Goal: Find specific page/section: Find specific page/section

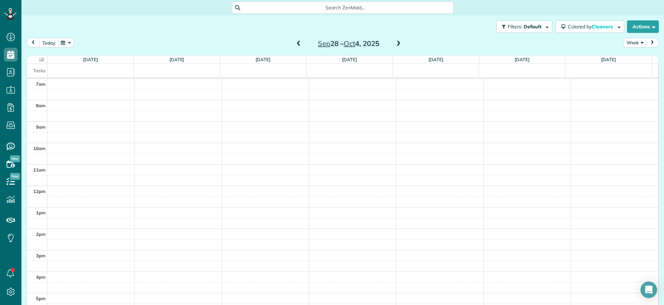
scroll to position [3, 3]
click at [300, 5] on span "Search ZenMaid…" at bounding box center [345, 7] width 210 height 7
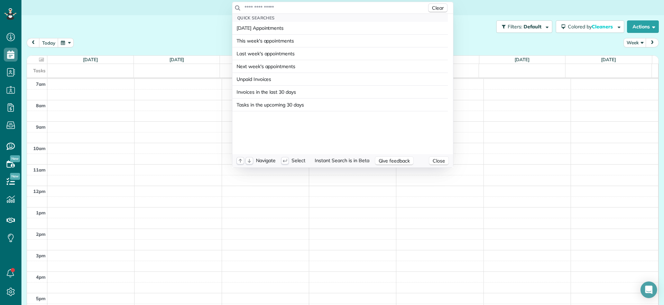
click at [304, 7] on input "text" at bounding box center [335, 7] width 183 height 7
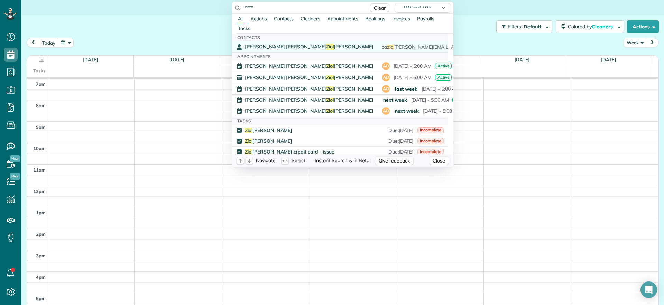
type input "****"
click at [290, 50] on link "Carol Anne Ziol kowski ca ziol kowski@aol.com (804) 337-2936" at bounding box center [339, 47] width 215 height 11
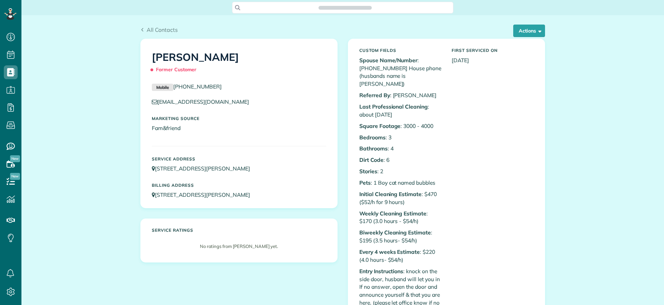
scroll to position [3, 3]
click at [530, 33] on button "Actions" at bounding box center [529, 31] width 32 height 12
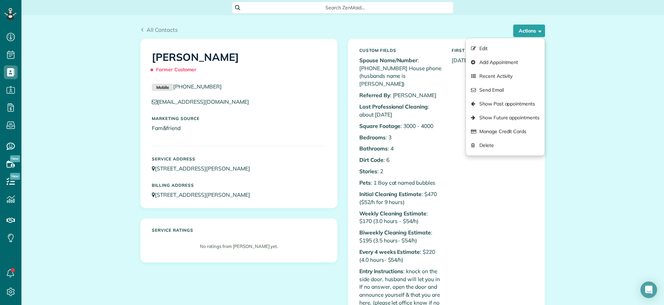
click at [419, 156] on p "Dirt Code : 6" at bounding box center [400, 160] width 82 height 8
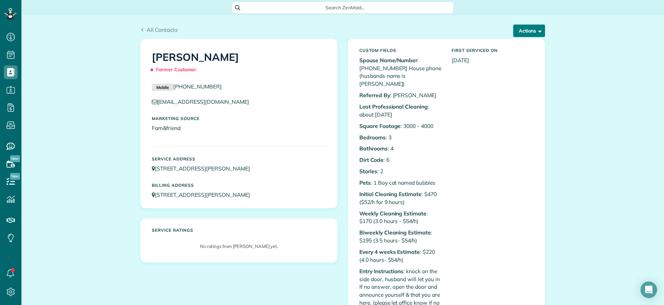
click at [524, 34] on button "Actions" at bounding box center [529, 31] width 32 height 12
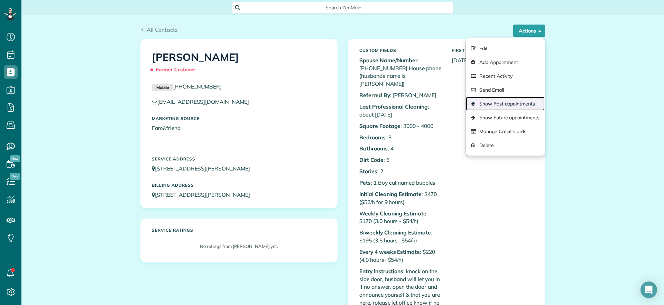
click at [512, 104] on link "Show Past appointments" at bounding box center [505, 104] width 79 height 14
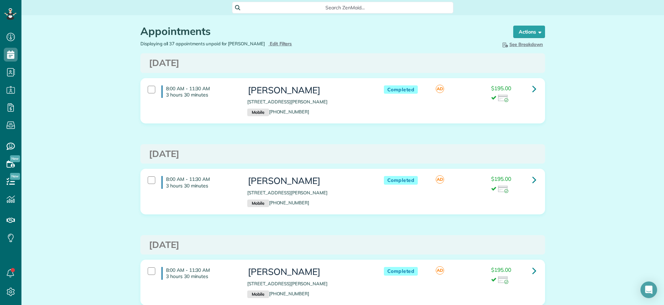
scroll to position [3, 3]
